Goal: Task Accomplishment & Management: Use online tool/utility

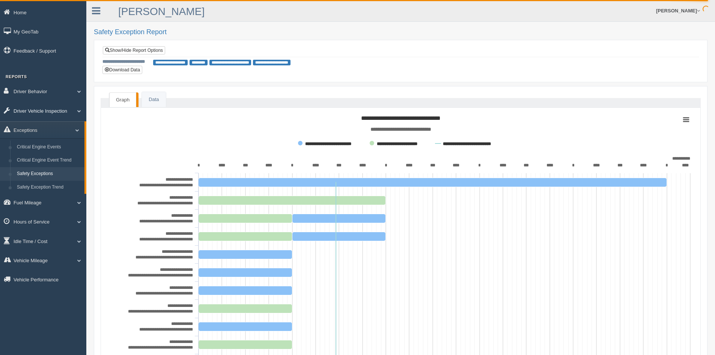
click at [70, 113] on link "Driver Vehicle Inspection" at bounding box center [43, 110] width 86 height 17
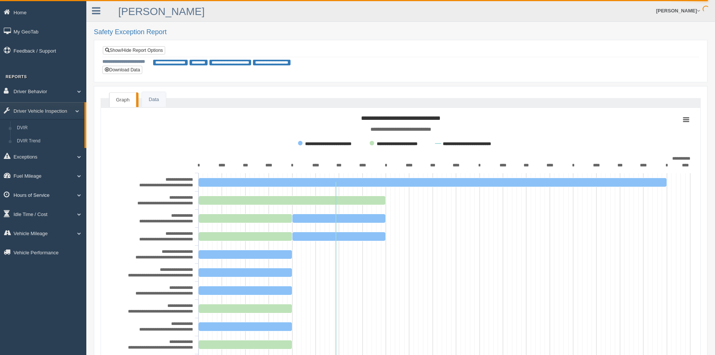
click at [47, 192] on link "Hours of Service" at bounding box center [43, 194] width 86 height 17
click at [45, 179] on link "HOS Violations" at bounding box center [49, 186] width 71 height 14
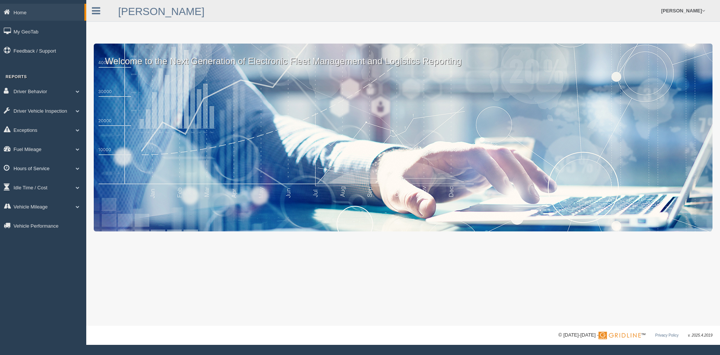
click at [57, 167] on link "Hours of Service" at bounding box center [43, 167] width 86 height 17
click at [42, 184] on link "HOS Violations" at bounding box center [49, 186] width 71 height 14
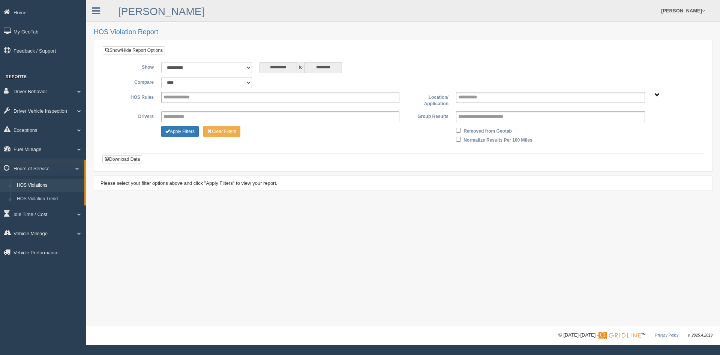
click at [657, 94] on span "Tampa, FL" at bounding box center [658, 95] width 6 height 6
drag, startPoint x: 397, startPoint y: 155, endPoint x: 392, endPoint y: 154, distance: 4.9
click at [396, 154] on div "**********" at bounding box center [403, 106] width 602 height 120
click at [180, 131] on button "Apply Filters" at bounding box center [180, 131] width 38 height 11
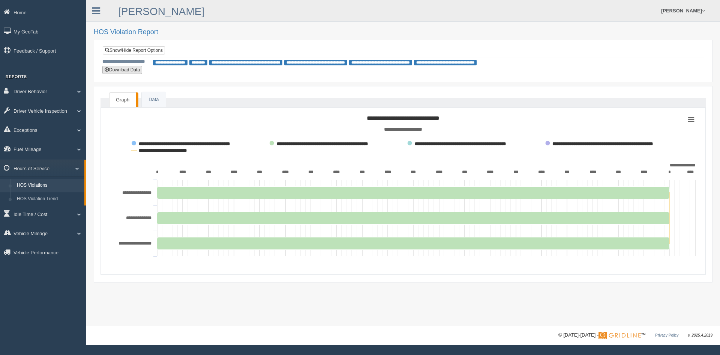
click at [125, 69] on button "Download Data" at bounding box center [122, 70] width 40 height 8
